Goal: Complete application form: Complete application form

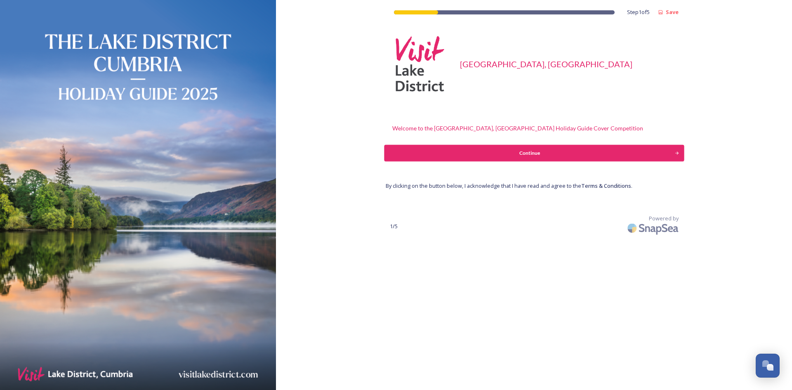
click at [602, 155] on div "Continue" at bounding box center [529, 152] width 282 height 7
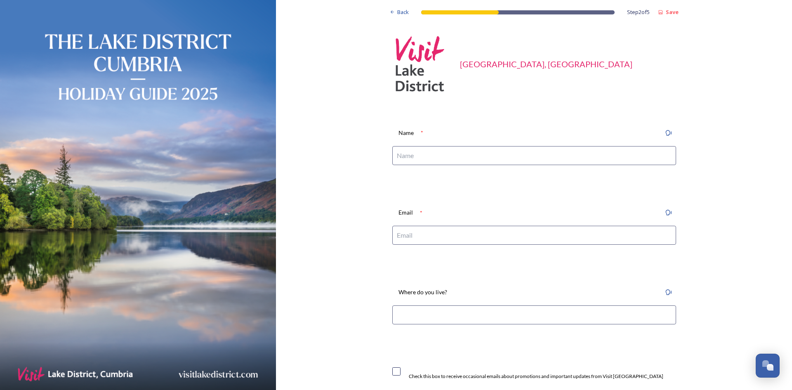
scroll to position [82, 0]
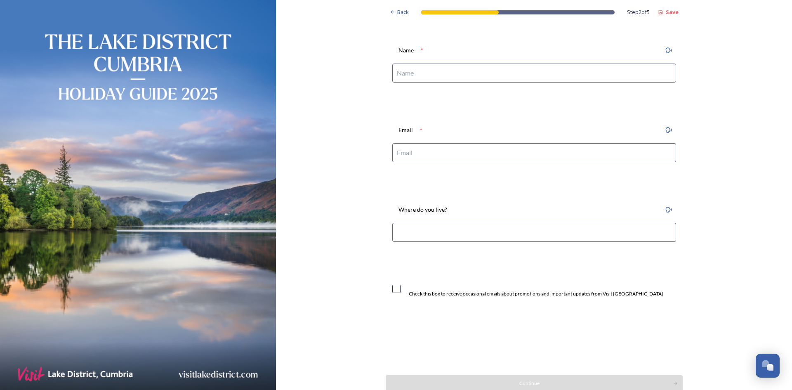
click at [616, 71] on input at bounding box center [534, 72] width 284 height 19
click at [607, 70] on input at bounding box center [534, 72] width 284 height 19
type input "[PERSON_NAME]"
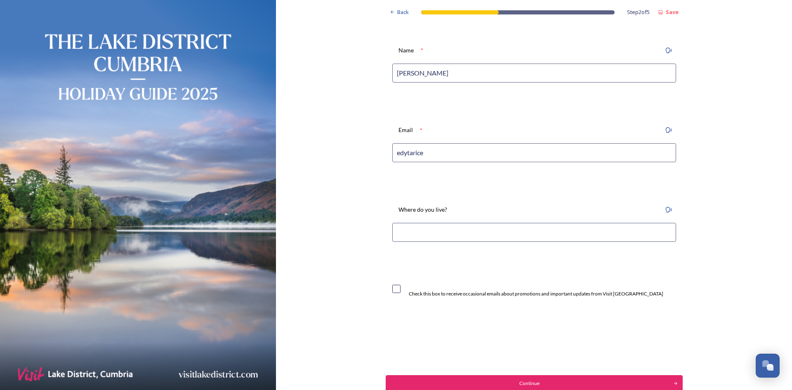
type input "[EMAIL_ADDRESS][DOMAIN_NAME]"
click at [570, 225] on input at bounding box center [534, 232] width 284 height 19
type input "Workington"
click at [744, 235] on div "Back Step 2 of 5 Save Visit Lake District, Cumbria Name * Edyta Rice Email * ed…" at bounding box center [534, 179] width 516 height 522
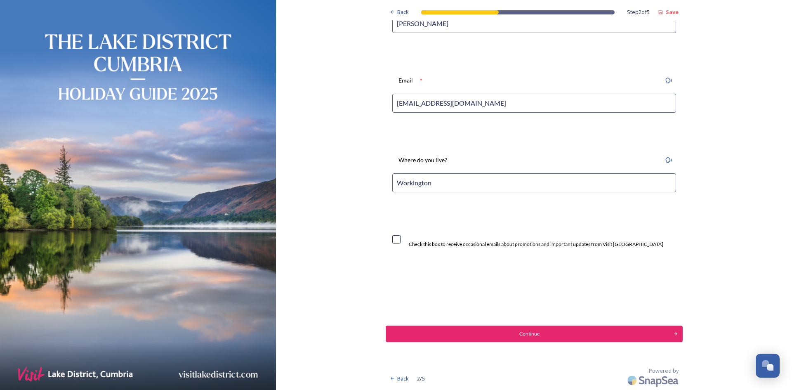
click at [455, 247] on div "Check this box to receive occasional emails about promotions and important upda…" at bounding box center [536, 243] width 254 height 7
click at [393, 242] on input "checkbox" at bounding box center [396, 239] width 8 height 8
checkbox input "true"
click at [514, 338] on button "Continue" at bounding box center [534, 333] width 300 height 16
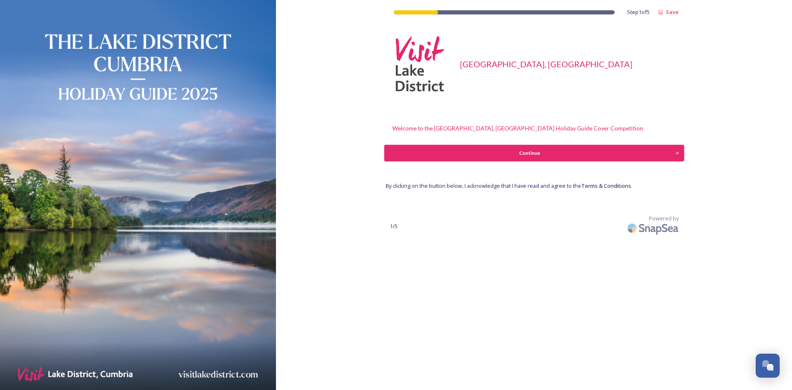
click at [564, 151] on div "Continue" at bounding box center [529, 152] width 282 height 7
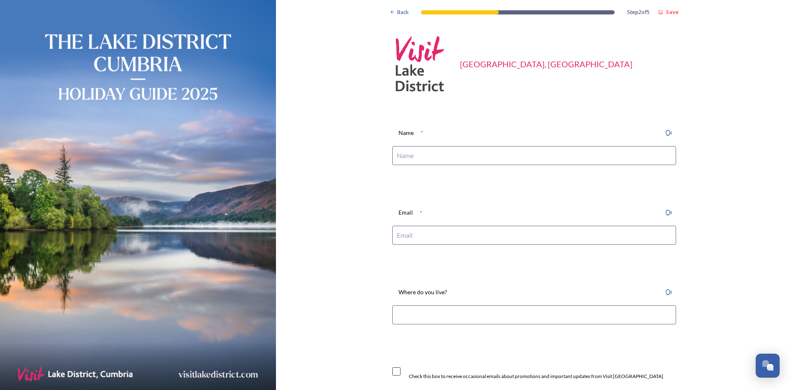
click at [502, 155] on input at bounding box center [534, 155] width 284 height 19
type input "[PERSON_NAME]"
type input "[EMAIL_ADDRESS][DOMAIN_NAME]"
drag, startPoint x: 474, startPoint y: 303, endPoint x: 473, endPoint y: 314, distance: 10.8
click at [473, 307] on div "Where do you live?" at bounding box center [534, 308] width 297 height 59
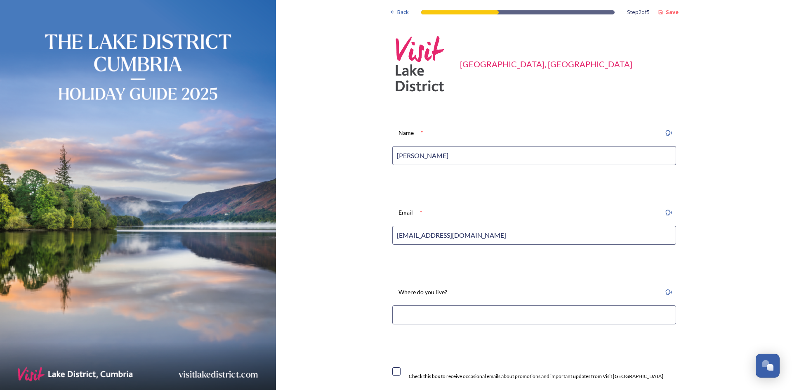
click at [473, 314] on input at bounding box center [534, 314] width 284 height 19
type input "[GEOGRAPHIC_DATA], [GEOGRAPHIC_DATA]"
click at [718, 283] on div "Back Step 2 of 5 Save Visit Lake District, Cumbria Name * Edyta Rice Email * ed…" at bounding box center [534, 261] width 516 height 522
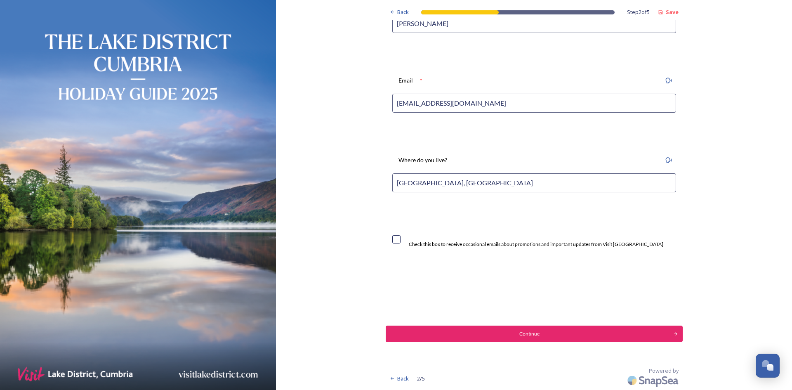
click at [393, 240] on input "checkbox" at bounding box center [396, 239] width 8 height 8
checkbox input "true"
click at [565, 331] on div "Continue" at bounding box center [529, 333] width 282 height 7
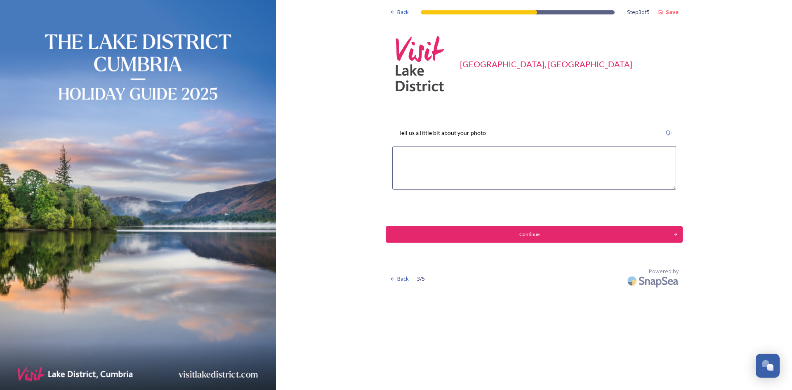
click at [480, 154] on textarea at bounding box center [534, 168] width 284 height 44
paste textarea "A self-portrait taken from Loughrigg Fell in autumn, overlooking the Langdale V…"
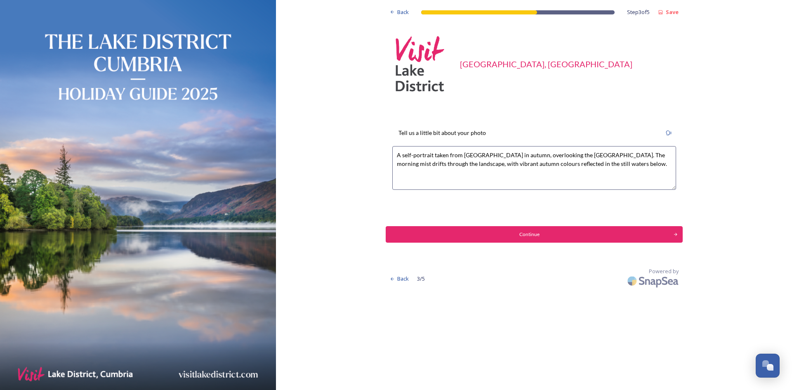
click at [664, 155] on textarea "A self-portrait taken from Loughrigg Fell in autumn, overlooking the Langdale V…" at bounding box center [534, 168] width 284 height 44
type textarea "A self-portrait taken from Loughrigg Fell in autumn, overlooking the Langdale V…"
click at [632, 238] on button "Continue" at bounding box center [534, 234] width 300 height 16
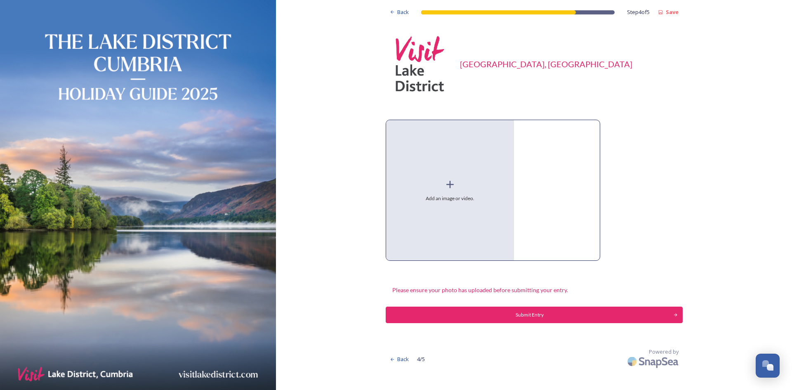
click at [476, 194] on div "Add an image or video." at bounding box center [450, 190] width 128 height 140
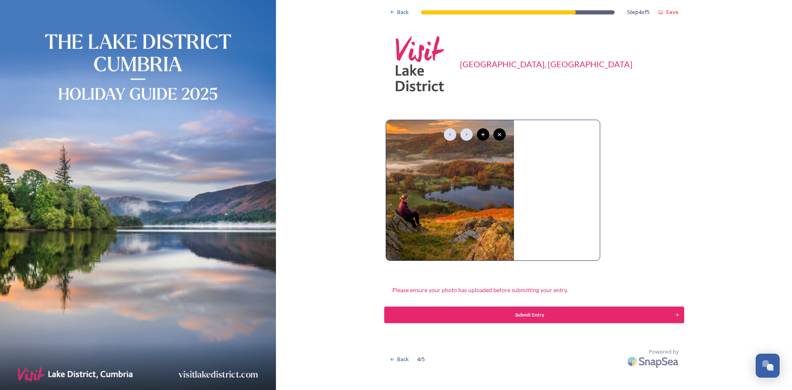
click at [559, 314] on div "Submit Entry" at bounding box center [529, 314] width 282 height 7
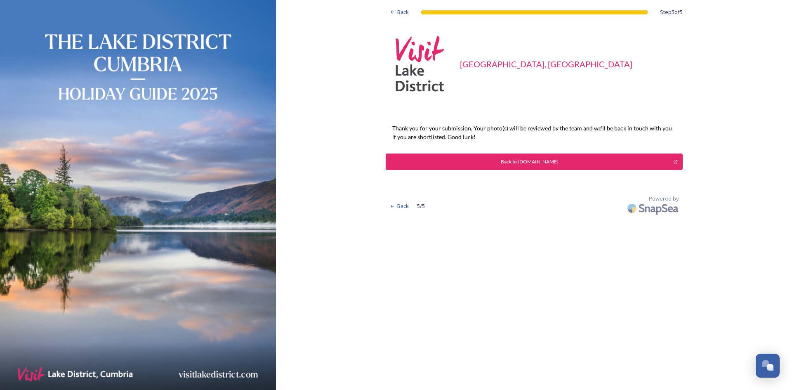
click at [528, 166] on button "Back to [DOMAIN_NAME]" at bounding box center [534, 161] width 297 height 16
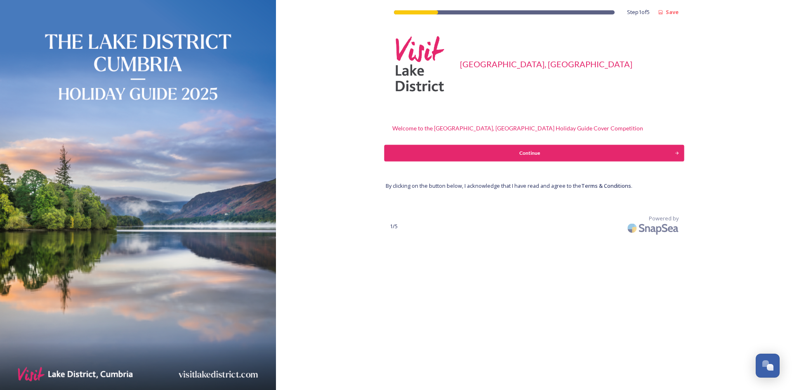
click at [581, 151] on div "Continue" at bounding box center [529, 152] width 282 height 7
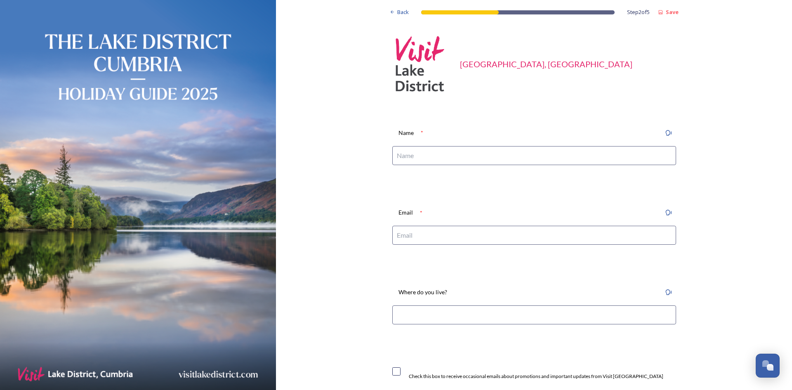
click at [557, 156] on input at bounding box center [534, 155] width 284 height 19
type input "Edyta Rice"
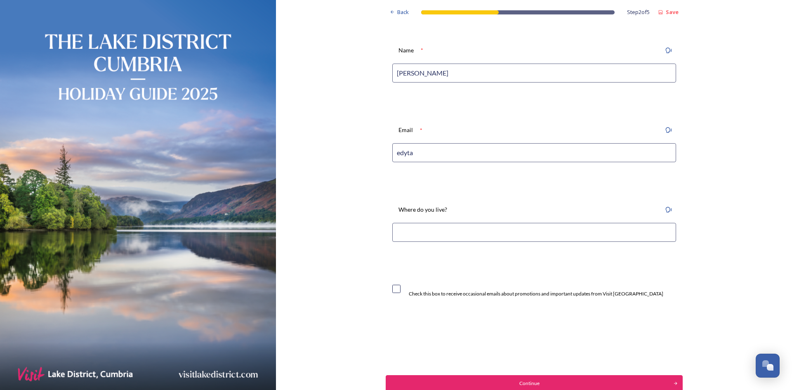
type input "[EMAIL_ADDRESS][DOMAIN_NAME]"
click at [468, 231] on input at bounding box center [534, 232] width 284 height 19
type input "[GEOGRAPHIC_DATA], [GEOGRAPHIC_DATA]"
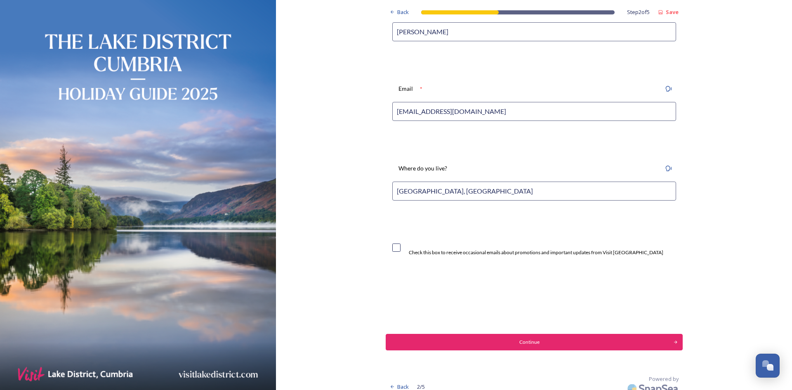
scroll to position [132, 0]
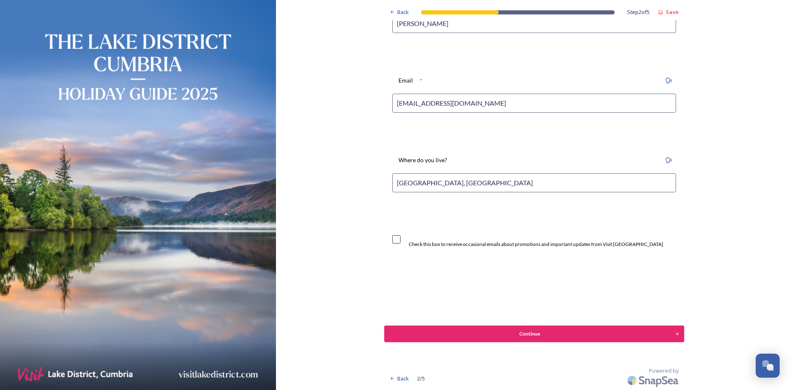
click at [553, 337] on div "Continue" at bounding box center [529, 333] width 282 height 7
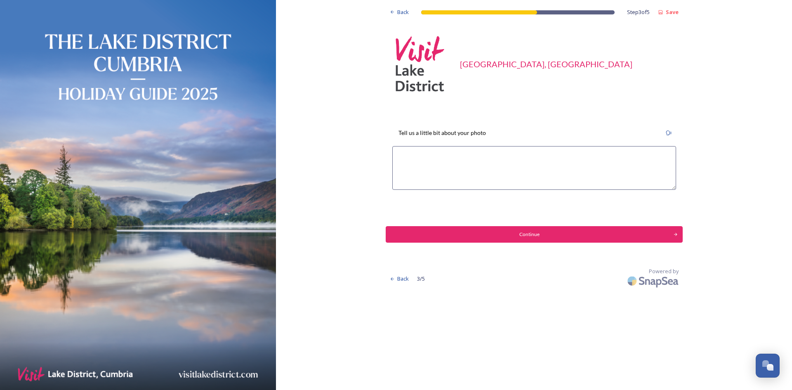
click at [529, 159] on textarea at bounding box center [534, 168] width 284 height 44
paste textarea "A self-portrait taken on Lingmoor Fell at sunrise, overlooking a sea of cloud s…"
click at [456, 167] on textarea "A self-portrait taken on Lingmoor Fell at sunrise, overlooking a sea of cloud s…" at bounding box center [534, 168] width 284 height 44
click at [461, 162] on textarea "A self-portrait taken on Lingmoor Fell at sunrise, overlooking a sea of cloud s…" at bounding box center [534, 168] width 284 height 44
type textarea "A self-portrait taken on Lingmoor Fell at sunrise, overlooking a sea of cloud s…"
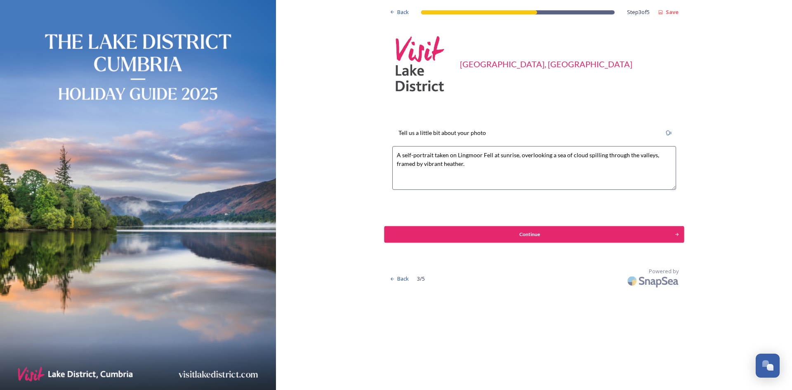
click at [525, 231] on div "Continue" at bounding box center [529, 233] width 282 height 7
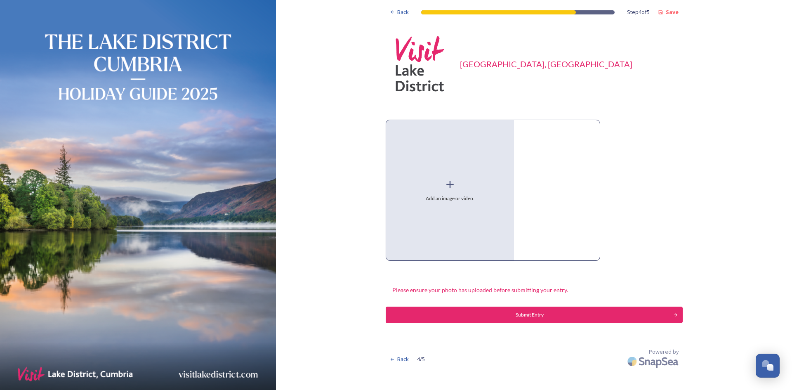
click at [478, 199] on div "Add an image or video." at bounding box center [450, 190] width 128 height 140
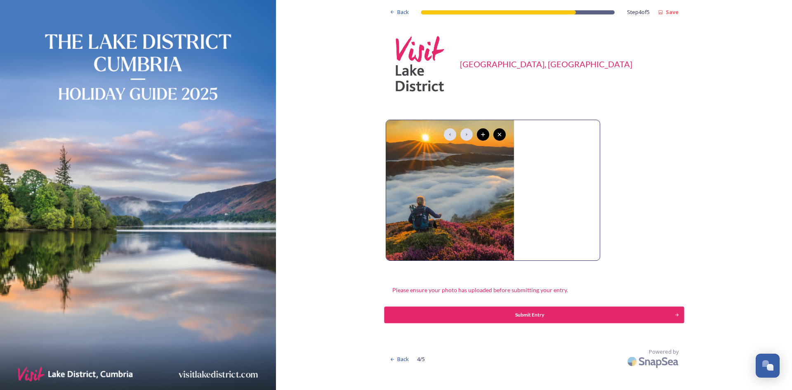
click at [573, 314] on div "Submit Entry" at bounding box center [529, 314] width 282 height 7
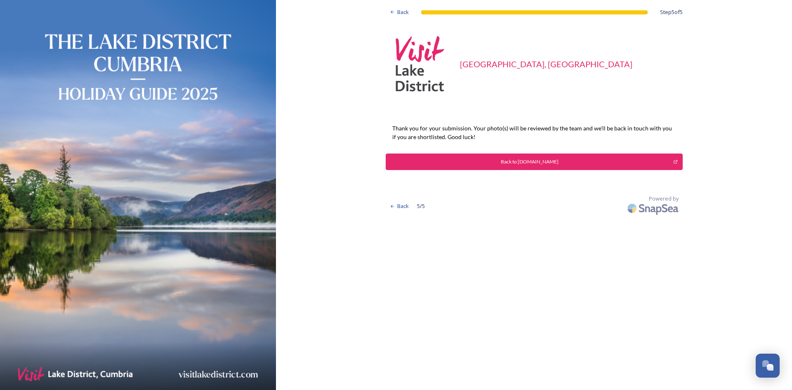
click at [617, 160] on div "Back to [DOMAIN_NAME]" at bounding box center [529, 161] width 279 height 7
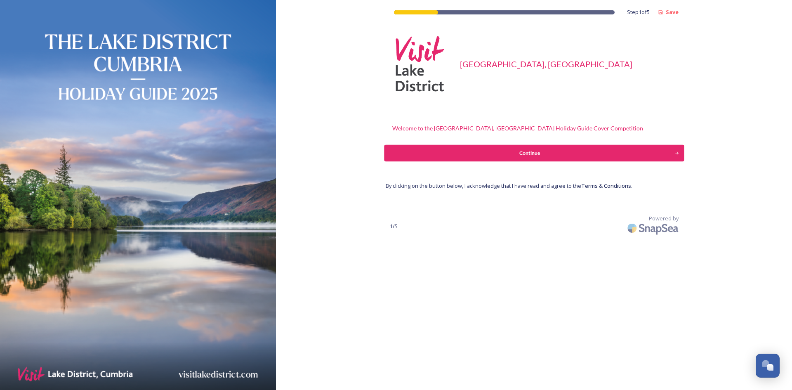
click at [558, 150] on div "Continue" at bounding box center [529, 152] width 282 height 7
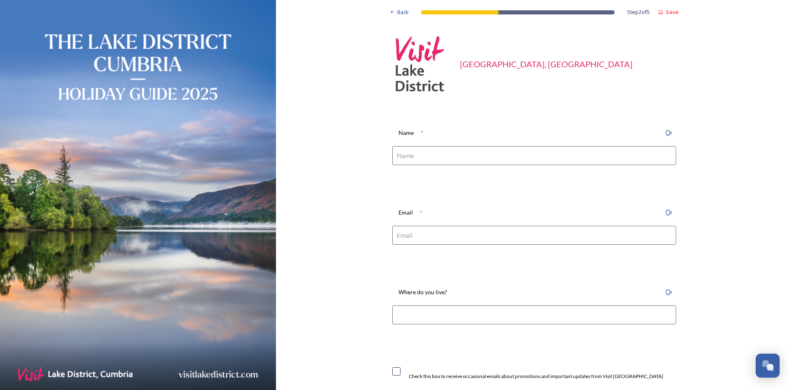
click at [527, 150] on input at bounding box center [534, 155] width 284 height 19
type input "[PERSON_NAME]"
type input "[EMAIL_ADDRESS][DOMAIN_NAME]"
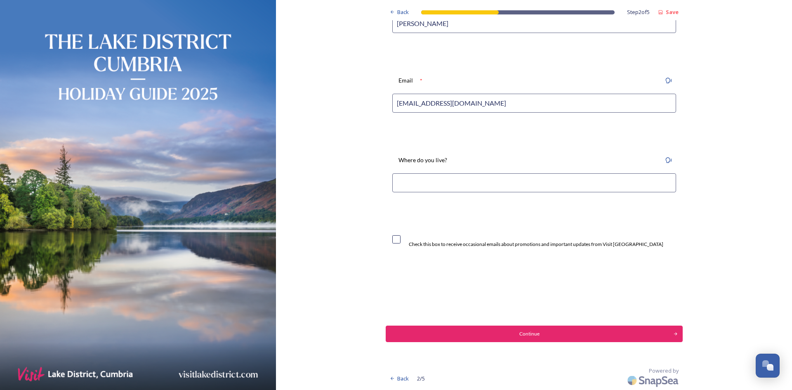
click at [501, 185] on input at bounding box center [534, 182] width 284 height 19
type input "[GEOGRAPHIC_DATA], [GEOGRAPHIC_DATA]"
click at [392, 242] on input "checkbox" at bounding box center [396, 239] width 8 height 8
checkbox input "true"
click at [515, 337] on div "Continue" at bounding box center [529, 333] width 282 height 7
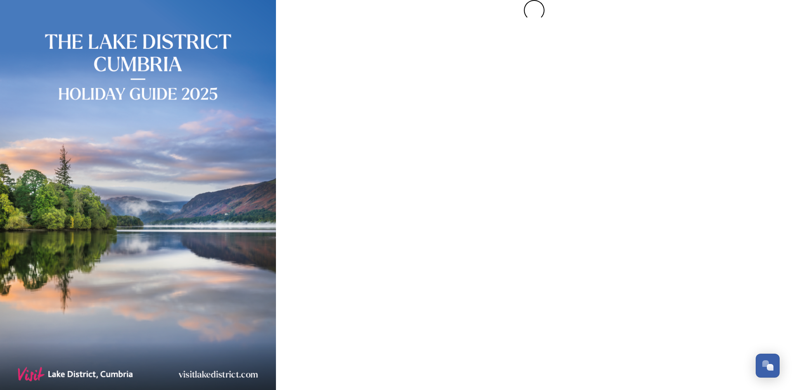
scroll to position [0, 0]
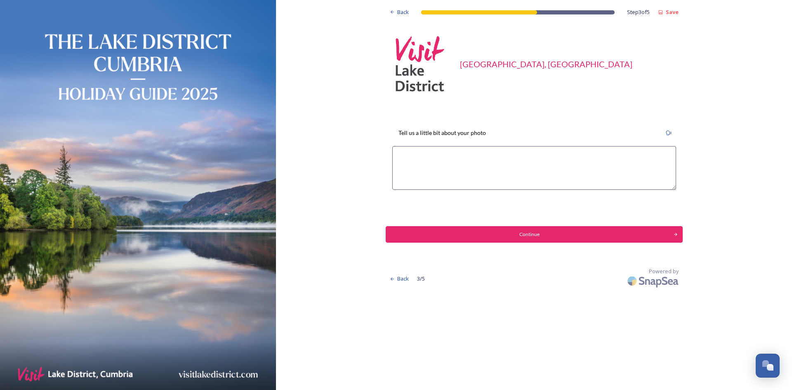
click at [468, 183] on textarea at bounding box center [534, 168] width 284 height 44
paste textarea "The iconic lonely tree on the shore of Derwent Water at sunrise, silhouetted ag…"
type textarea "The iconic lonely tree on the shore of Derwent Water at sunrise, silhouetted ag…"
click at [599, 234] on div "Continue" at bounding box center [529, 233] width 282 height 7
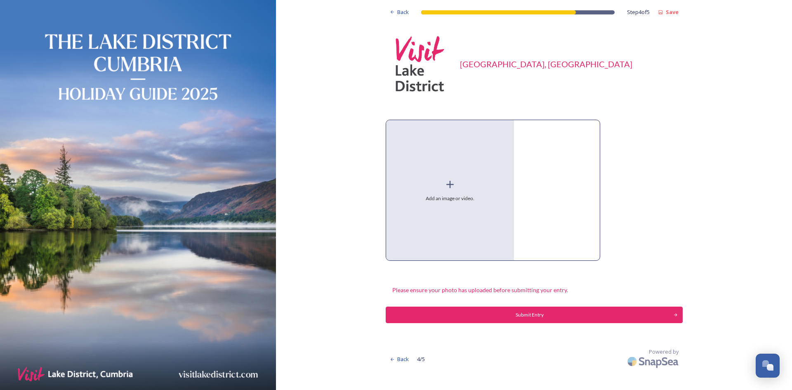
click at [480, 211] on div "Add an image or video." at bounding box center [450, 190] width 128 height 140
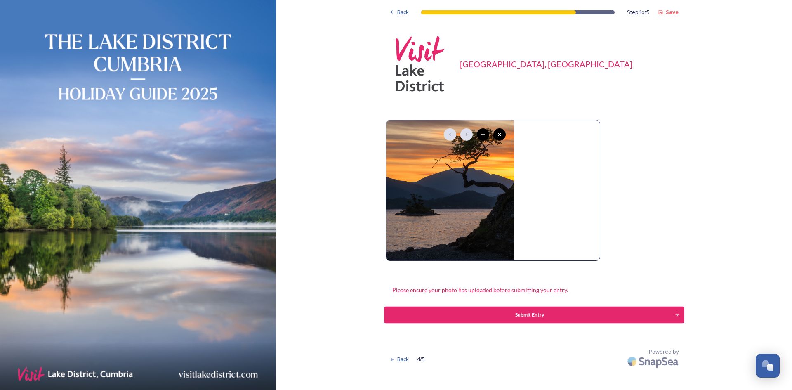
click at [561, 318] on div "Submit Entry" at bounding box center [529, 314] width 282 height 7
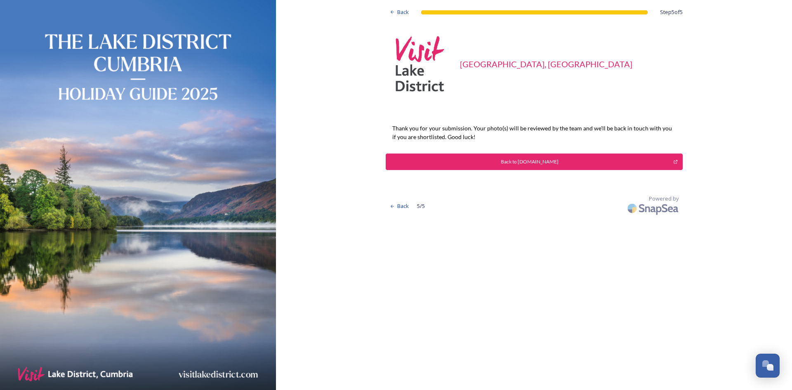
click at [475, 161] on div "Back to [DOMAIN_NAME]" at bounding box center [529, 161] width 279 height 7
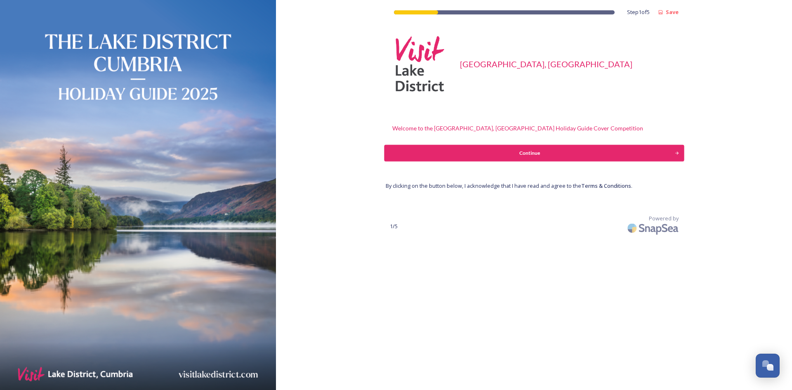
click at [475, 145] on button "Continue" at bounding box center [534, 153] width 300 height 16
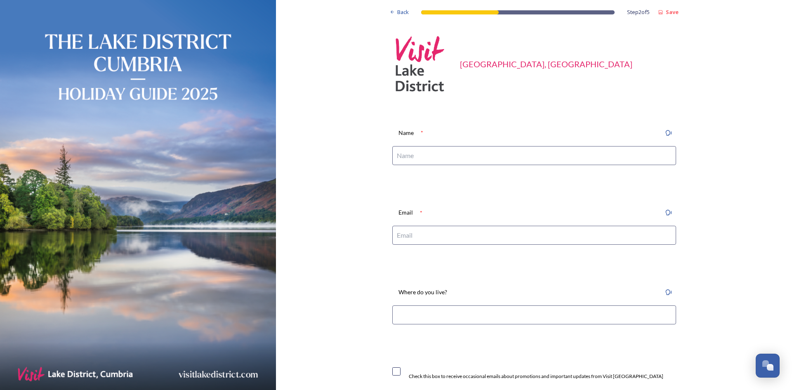
click at [509, 152] on input at bounding box center [534, 155] width 284 height 19
type input "[PERSON_NAME]"
type input "[EMAIL_ADDRESS][DOMAIN_NAME]"
click at [467, 307] on input at bounding box center [534, 314] width 284 height 19
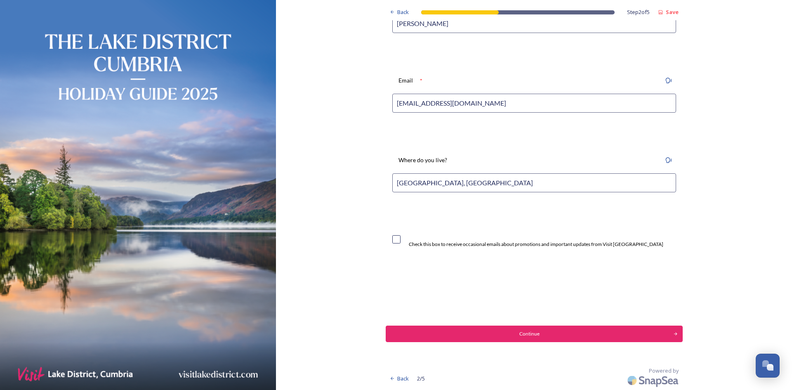
type input "[GEOGRAPHIC_DATA], [GEOGRAPHIC_DATA]"
click at [510, 330] on div "Continue" at bounding box center [529, 333] width 282 height 7
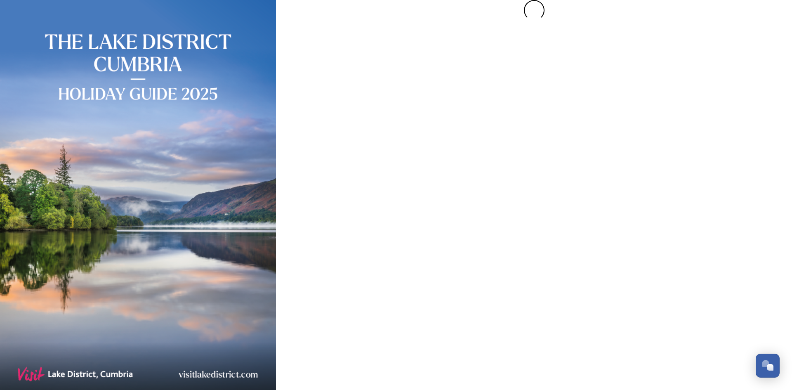
scroll to position [0, 0]
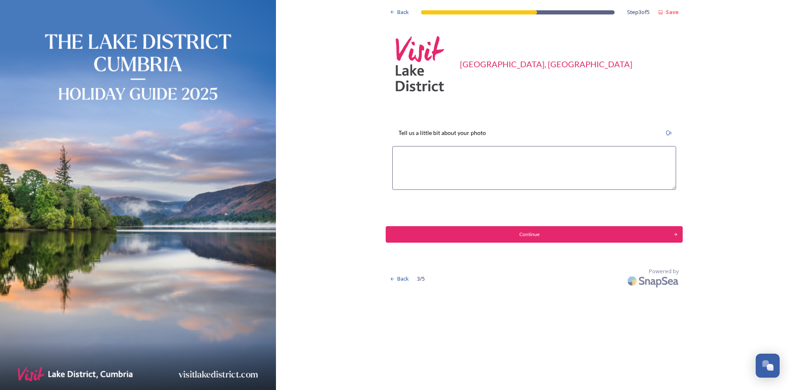
click at [433, 159] on textarea at bounding box center [534, 168] width 284 height 44
paste textarea "A sunrise view over Ambleside and Windermere, with golden light illuminating th…"
type textarea "A sunrise view over Ambleside and Windermere, with golden light illuminating th…"
click at [589, 232] on div "Continue" at bounding box center [529, 233] width 282 height 7
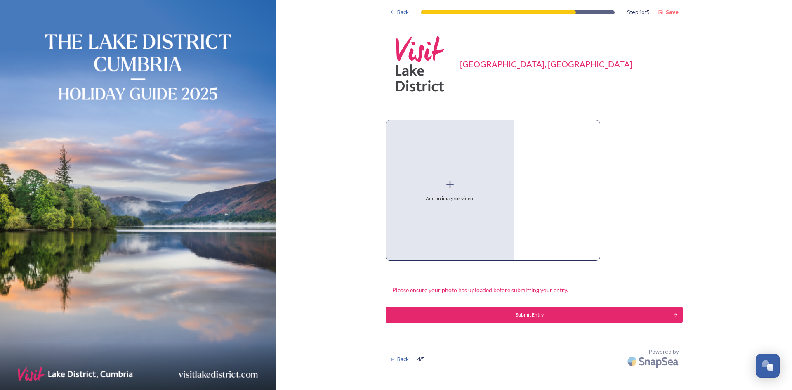
click at [446, 193] on div "Add an image or video." at bounding box center [450, 190] width 128 height 140
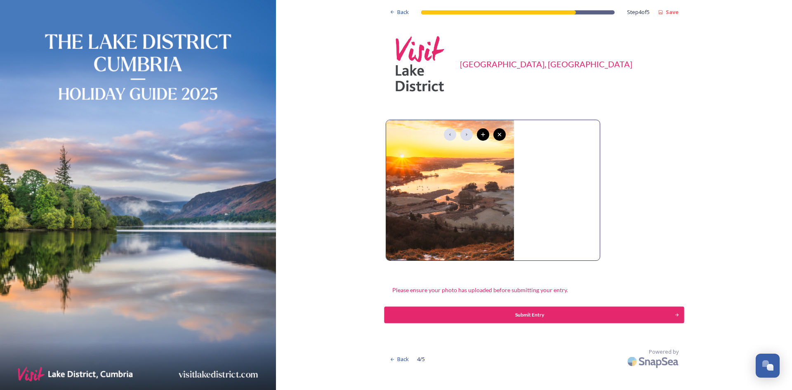
click at [564, 319] on button "Submit Entry" at bounding box center [534, 314] width 300 height 16
